Goal: Task Accomplishment & Management: Complete application form

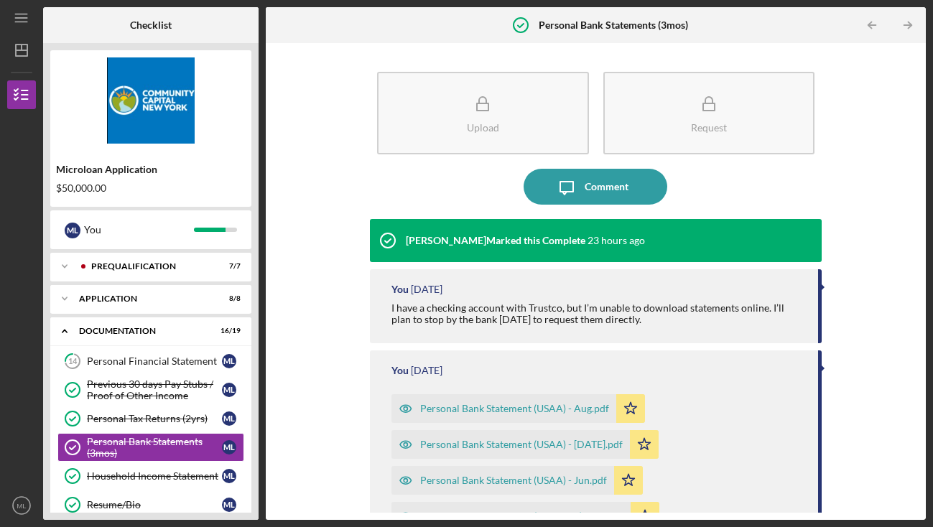
scroll to position [6, 0]
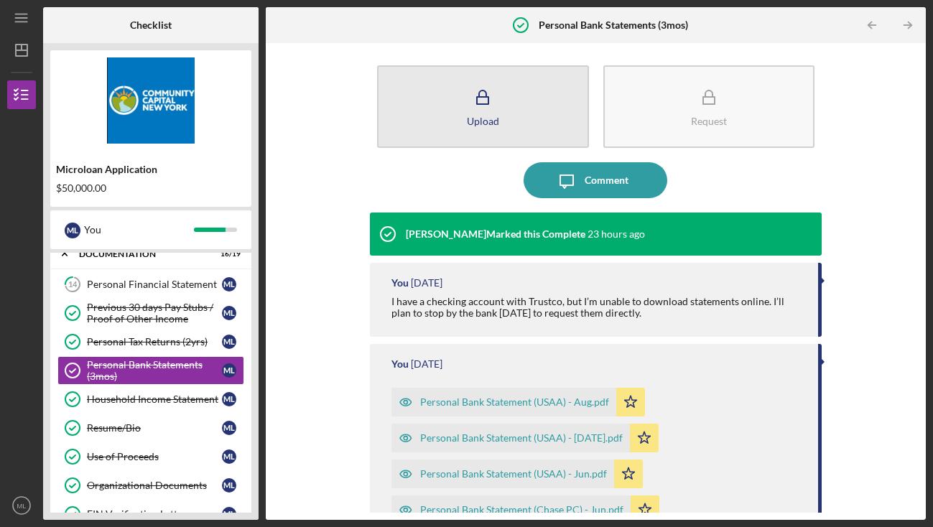
click at [493, 108] on icon "button" at bounding box center [483, 98] width 36 height 36
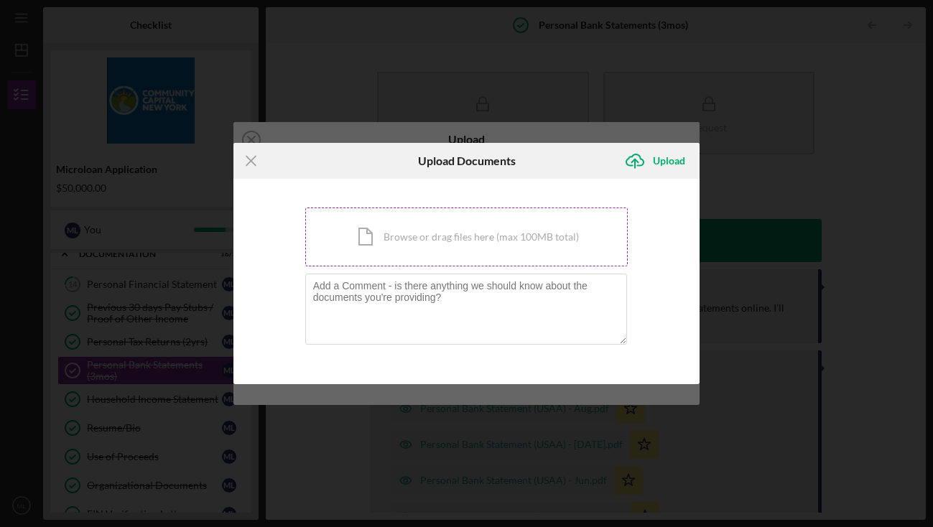
click at [424, 238] on div "Icon/Document Browse or drag files here (max 100MB total) Tap to choose files o…" at bounding box center [466, 237] width 323 height 59
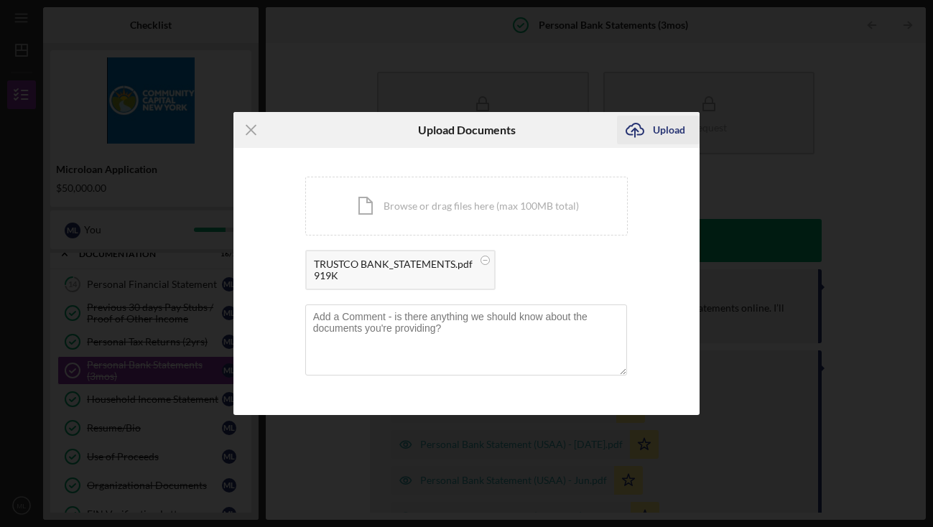
click at [655, 131] on div "Upload" at bounding box center [669, 130] width 32 height 29
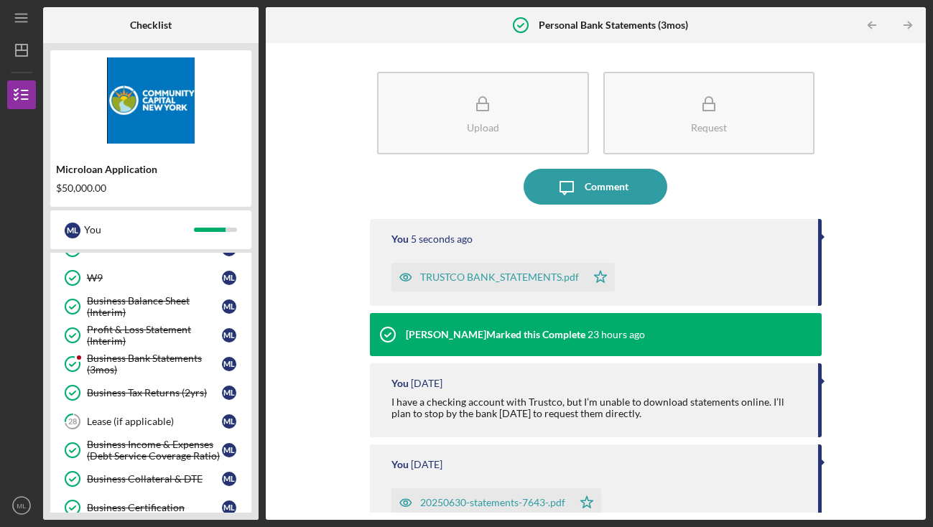
scroll to position [403, 0]
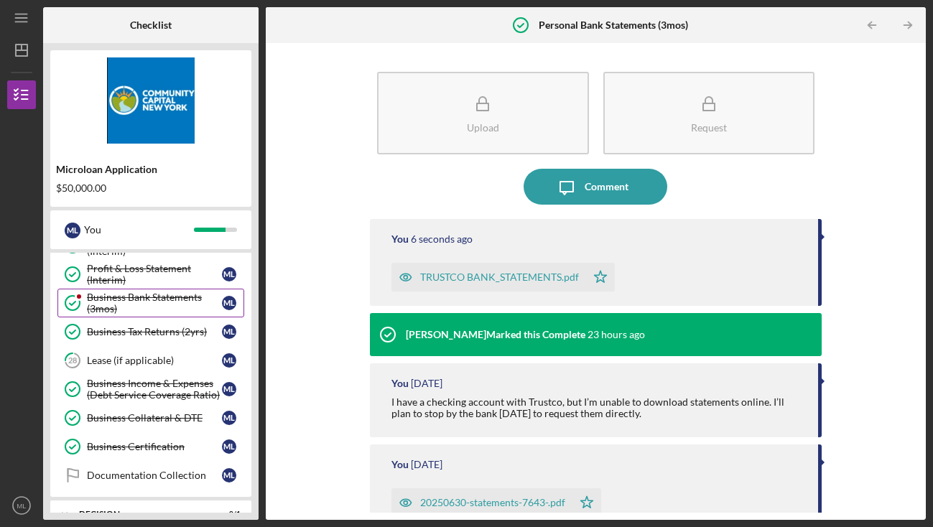
click at [155, 299] on div "Business Bank Statements (3mos)" at bounding box center [154, 303] width 135 height 23
